Goal: Transaction & Acquisition: Subscribe to service/newsletter

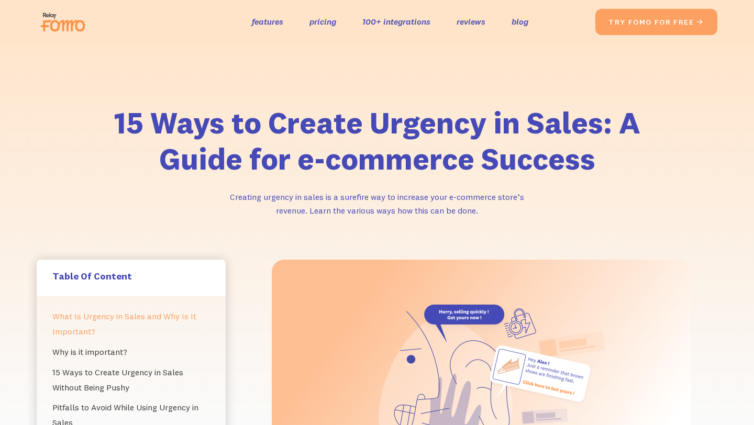
click at [102, 119] on div "15 Ways to Create Urgency in Sales: A Guide for e-commerce Success Creating urg…" at bounding box center [377, 178] width 702 height 164
click at [73, 36] on img at bounding box center [66, 22] width 59 height 34
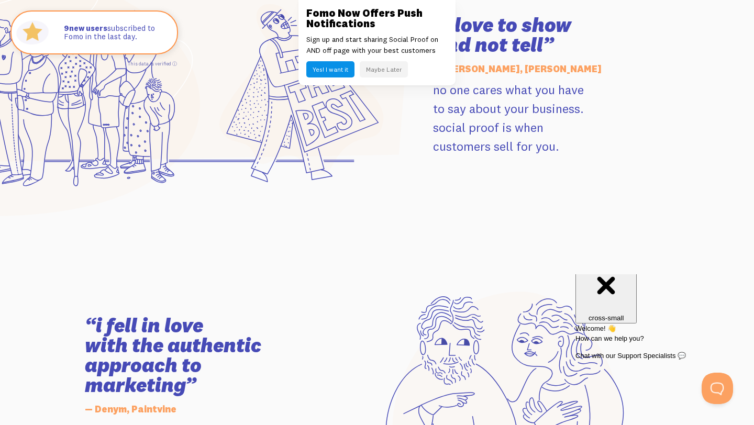
click at [376, 72] on button "Maybe Later" at bounding box center [384, 69] width 48 height 16
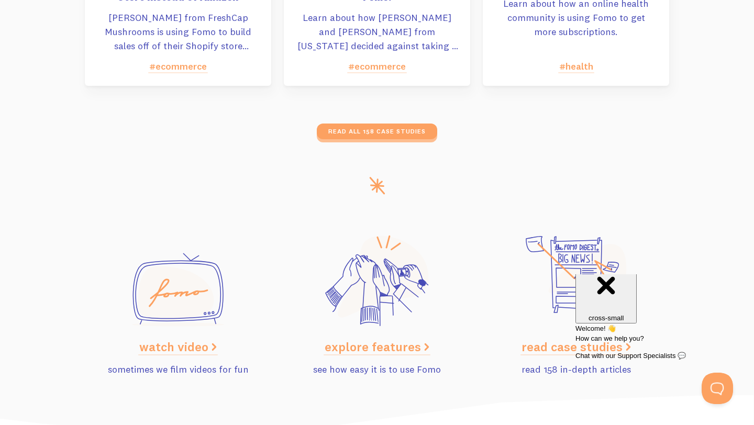
scroll to position [5267, 0]
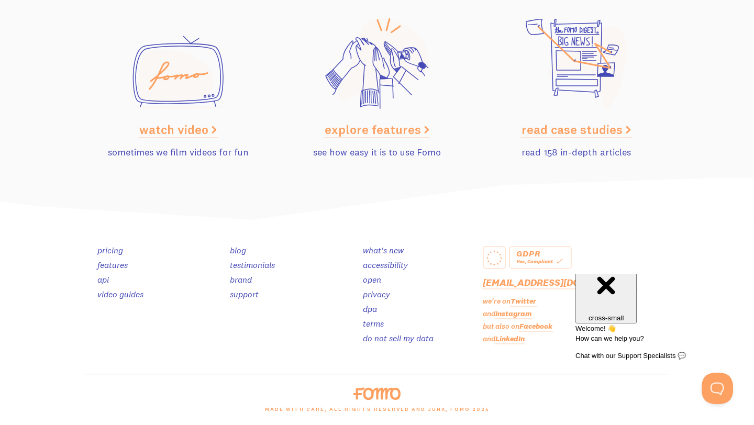
click at [103, 277] on link "api" at bounding box center [103, 279] width 12 height 10
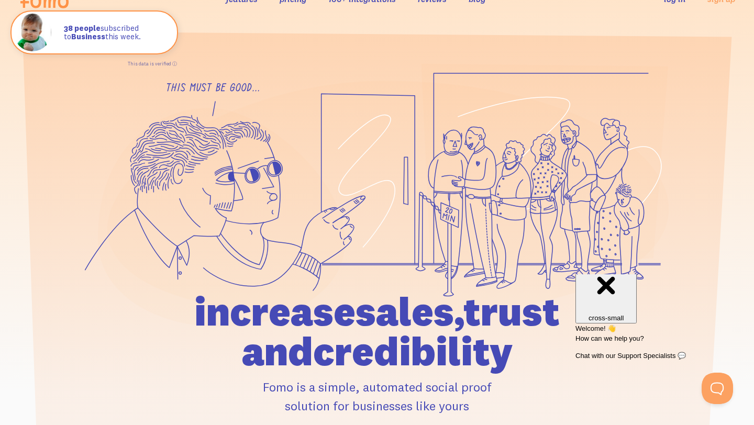
scroll to position [0, 0]
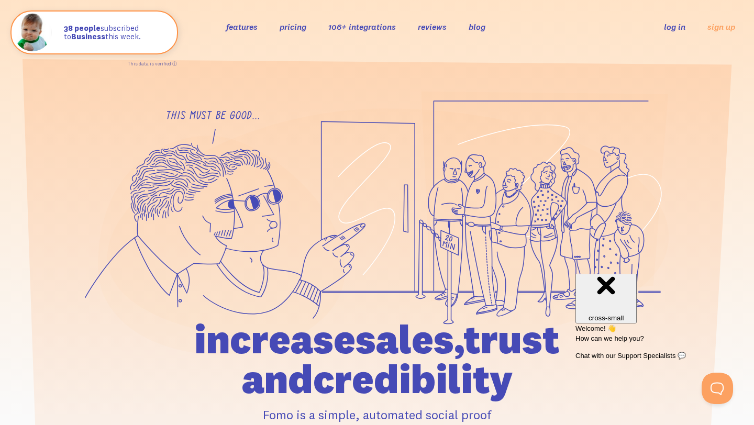
click at [367, 26] on link "106+ integrations" at bounding box center [362, 26] width 68 height 10
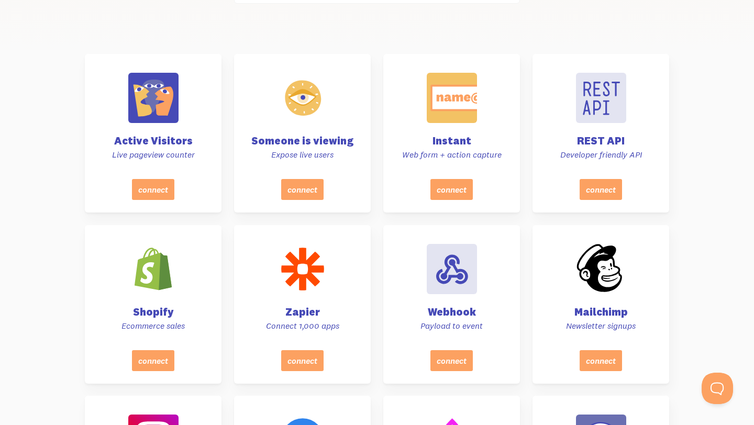
scroll to position [488, 0]
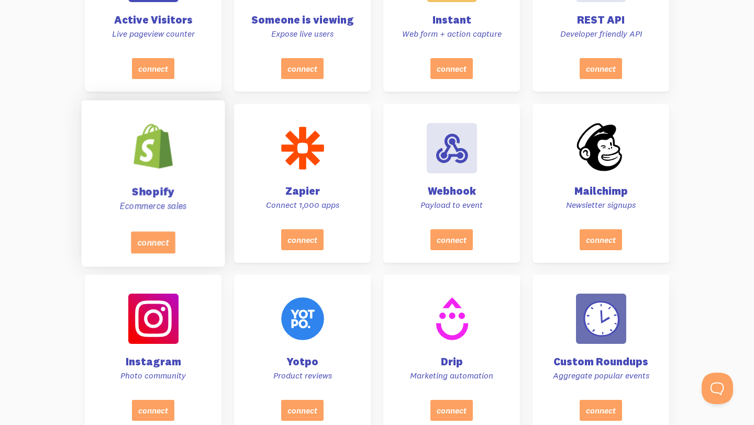
click at [157, 171] on div at bounding box center [153, 146] width 53 height 53
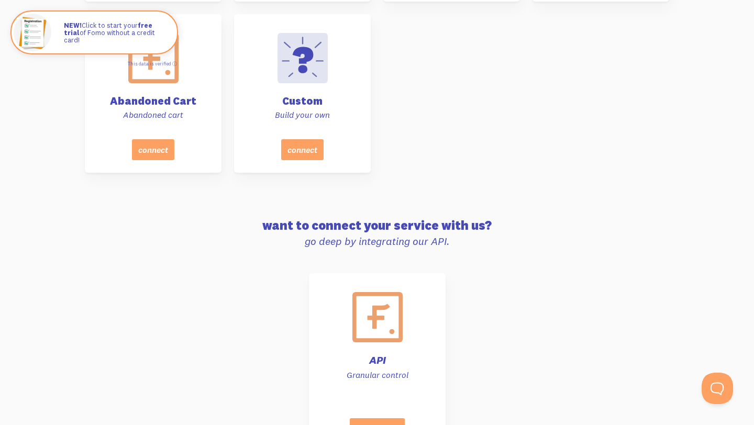
scroll to position [4918, 0]
